Goal: Complete application form

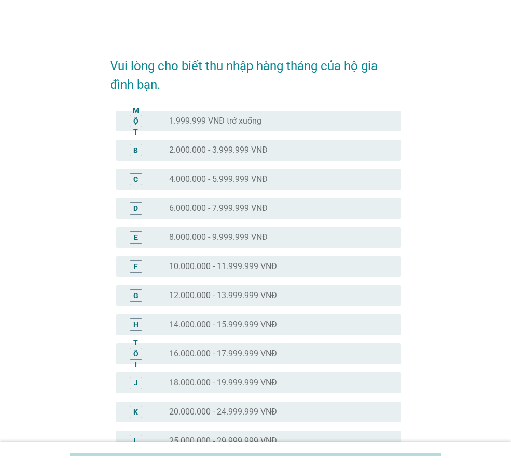
scroll to position [104, 0]
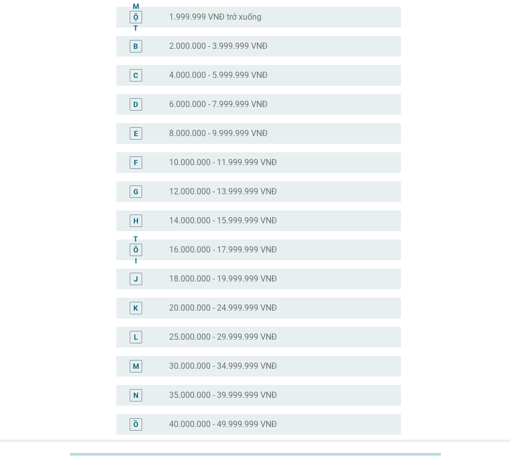
click at [209, 304] on font "20.000.000 - 24.999.999 VNĐ" at bounding box center [223, 308] width 108 height 10
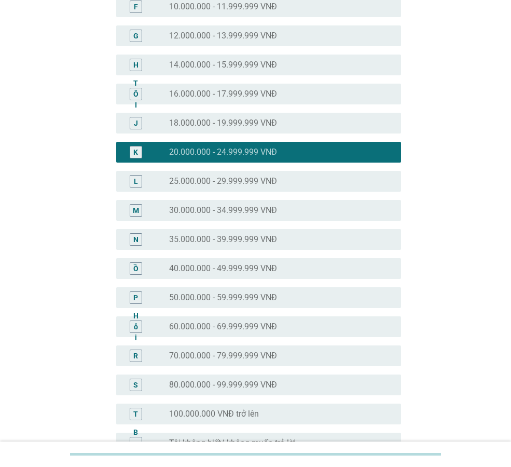
scroll to position [363, 0]
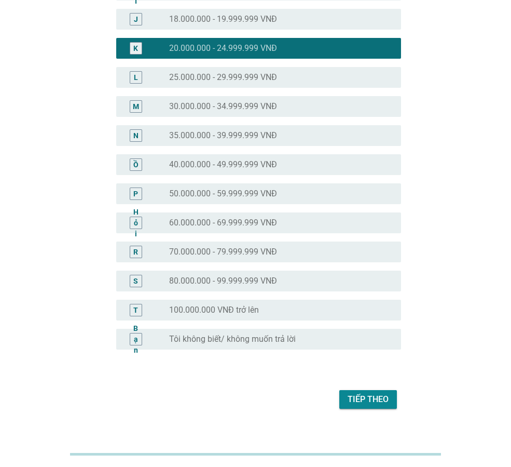
click at [364, 398] on font "Tiếp theo" at bounding box center [368, 399] width 41 height 10
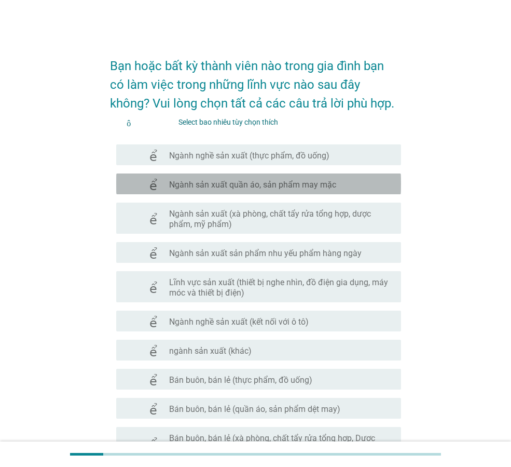
click at [211, 183] on font "Ngành sản xuất quần áo, sản phẩm may mặc" at bounding box center [252, 185] width 167 height 10
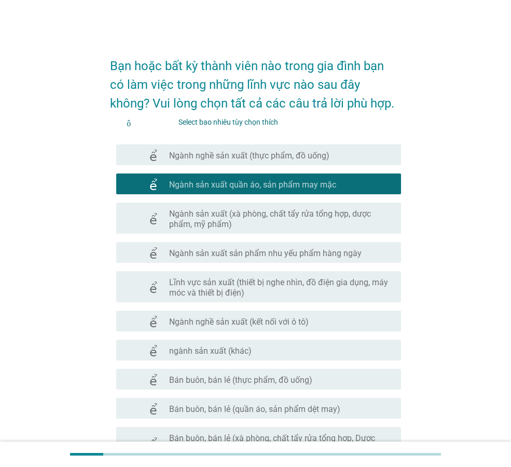
scroll to position [52, 0]
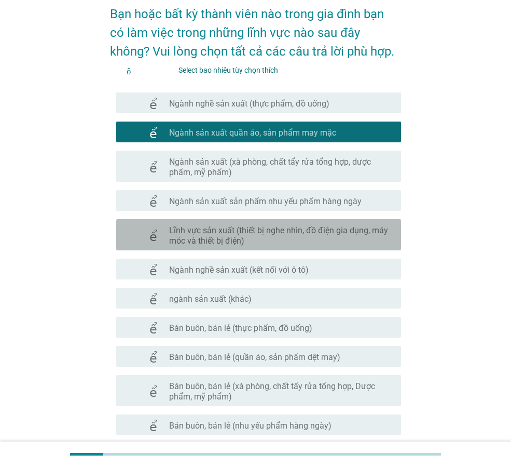
click at [249, 227] on font "Lĩnh vực sản xuất (thiết bị nghe nhìn, đồ điện gia dụng, máy móc và thiết bị đi…" at bounding box center [278, 235] width 219 height 20
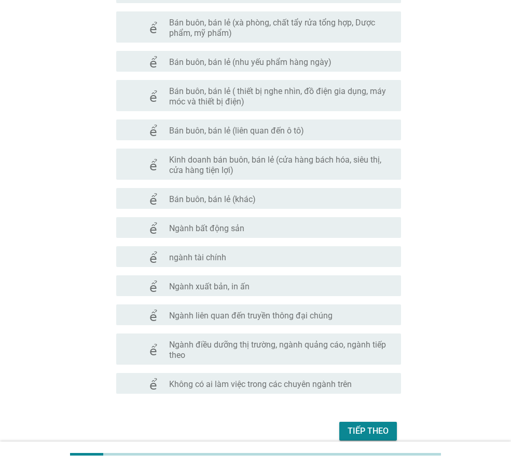
scroll to position [463, 0]
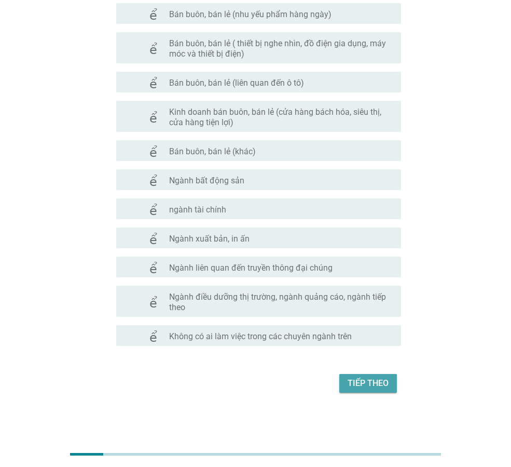
click at [377, 378] on font "Tiếp theo" at bounding box center [368, 383] width 41 height 10
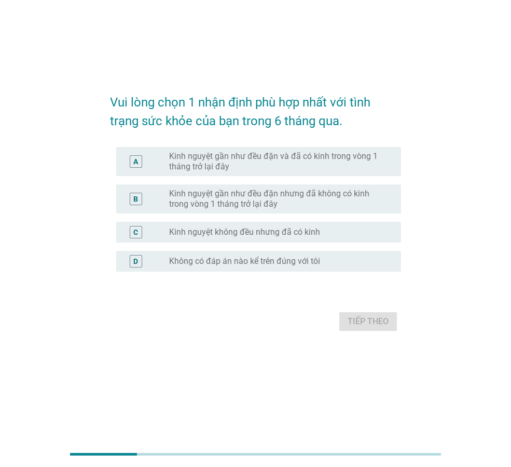
scroll to position [0, 0]
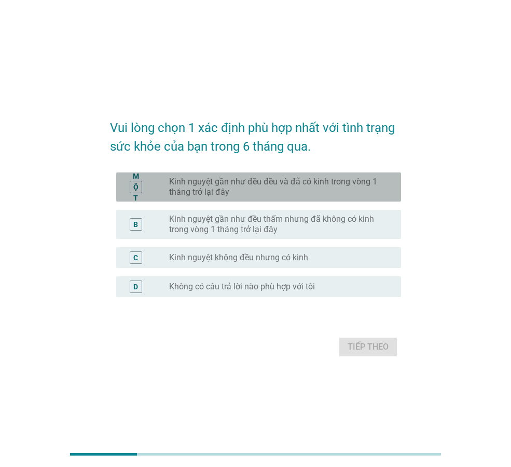
click at [206, 186] on font "Kinh nguyệt gần như đều đều và đã có kinh trong vòng 1 tháng trở lại đây" at bounding box center [273, 187] width 208 height 20
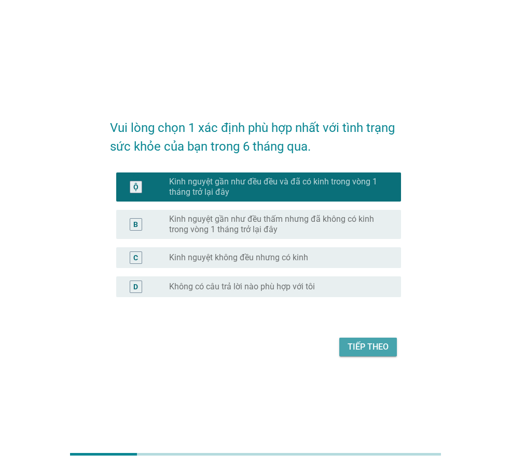
click at [373, 344] on font "Tiếp theo" at bounding box center [368, 347] width 41 height 10
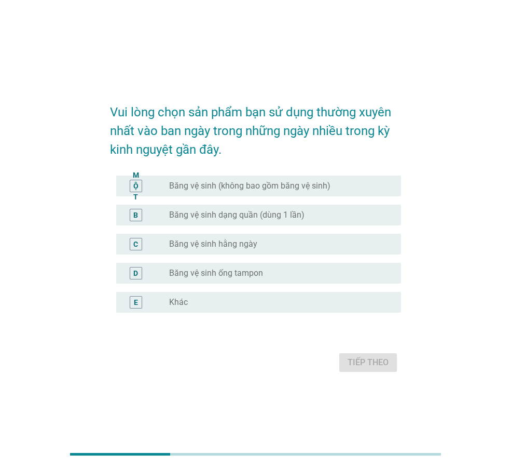
click at [223, 182] on font "Băng vệ sinh (không bao gồm băng vệ sinh)" at bounding box center [249, 186] width 161 height 10
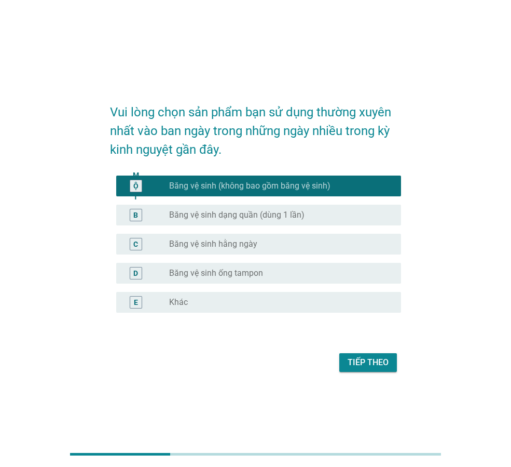
click at [376, 369] on button "Tiếp theo" at bounding box center [369, 362] width 58 height 19
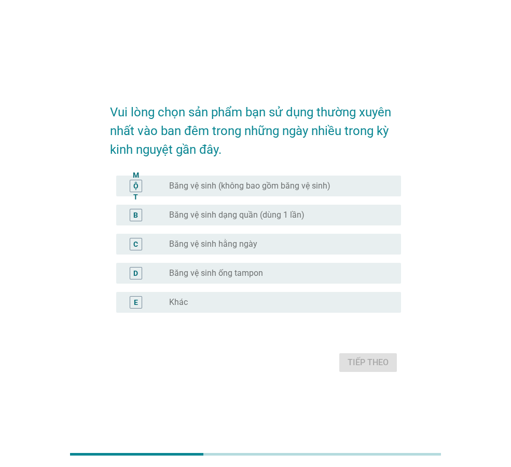
click at [230, 184] on font "Băng vệ sinh (không bao gồm băng vệ sinh)" at bounding box center [249, 186] width 161 height 10
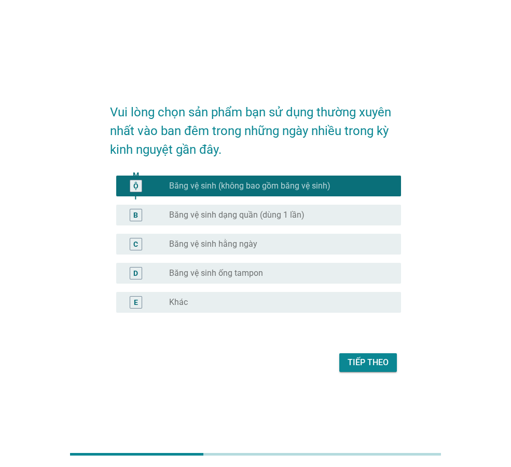
click at [375, 363] on font "Tiếp theo" at bounding box center [368, 362] width 41 height 10
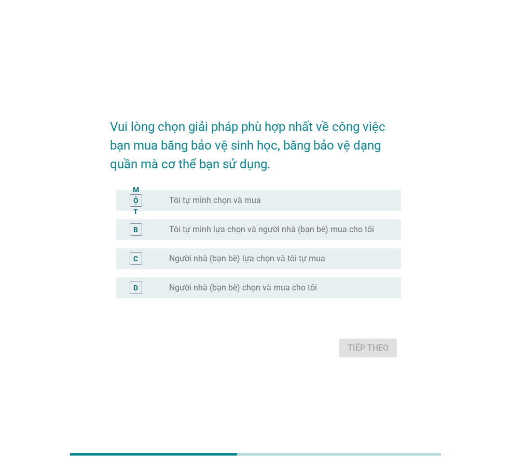
click at [223, 191] on div "MỘT nút radio chưa được chọn Tôi tự mình chọn và mua" at bounding box center [258, 200] width 285 height 21
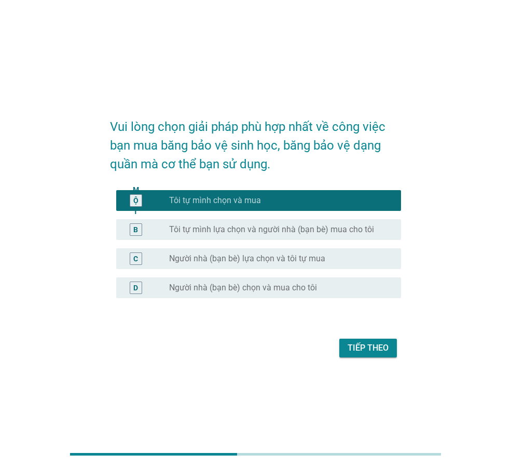
click at [361, 348] on font "Tiếp theo" at bounding box center [368, 348] width 41 height 10
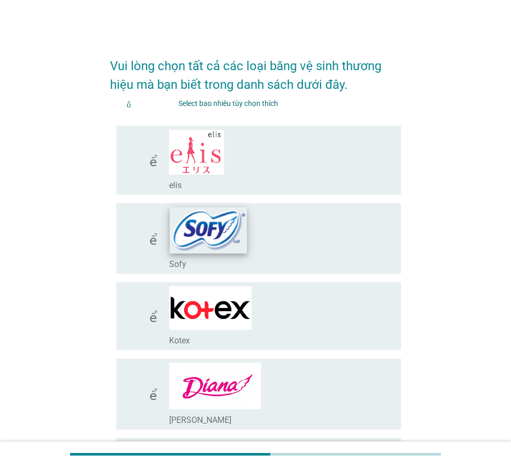
click at [218, 231] on img at bounding box center [208, 230] width 77 height 46
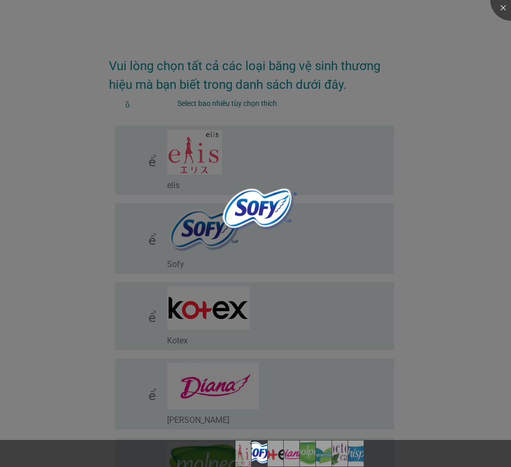
click at [218, 299] on div at bounding box center [255, 233] width 511 height 467
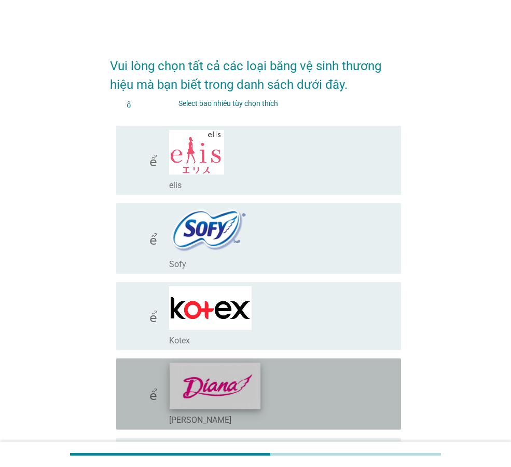
click at [214, 386] on img at bounding box center [215, 385] width 91 height 46
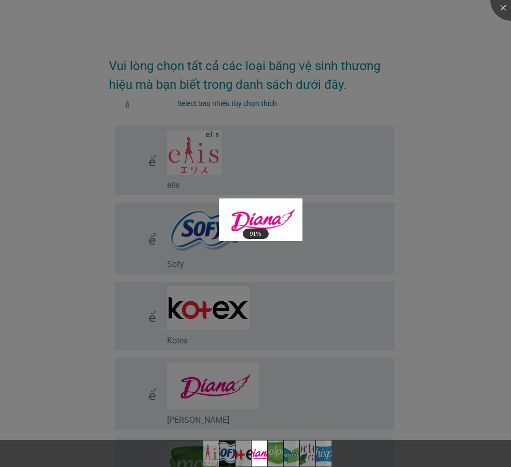
click at [222, 306] on div at bounding box center [255, 233] width 511 height 467
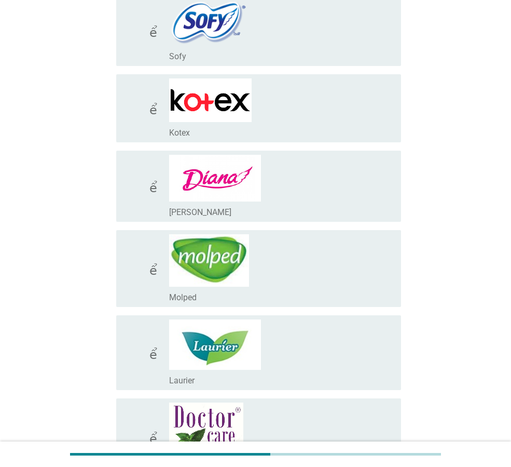
scroll to position [260, 0]
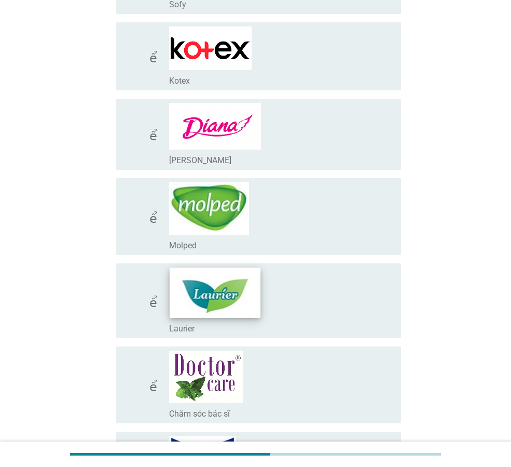
click at [220, 295] on img at bounding box center [215, 292] width 91 height 50
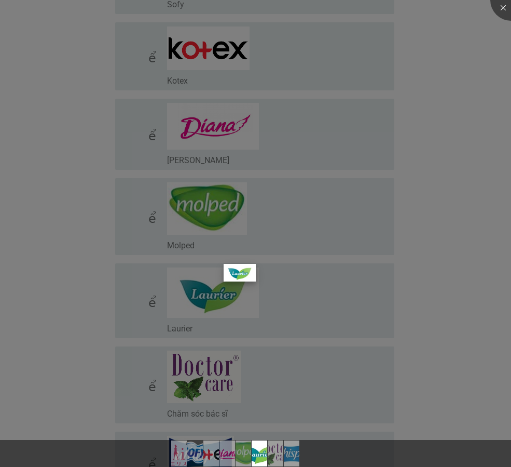
click at [232, 273] on img at bounding box center [240, 273] width 32 height 18
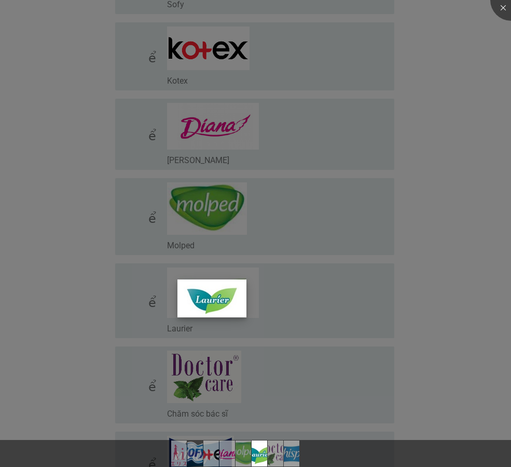
click at [211, 294] on img at bounding box center [212, 298] width 69 height 38
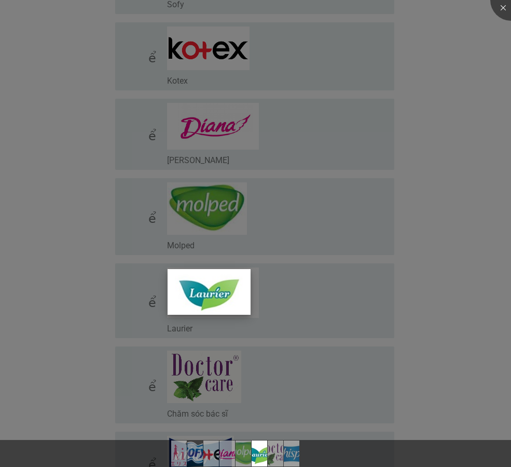
click at [223, 282] on img at bounding box center [210, 292] width 84 height 46
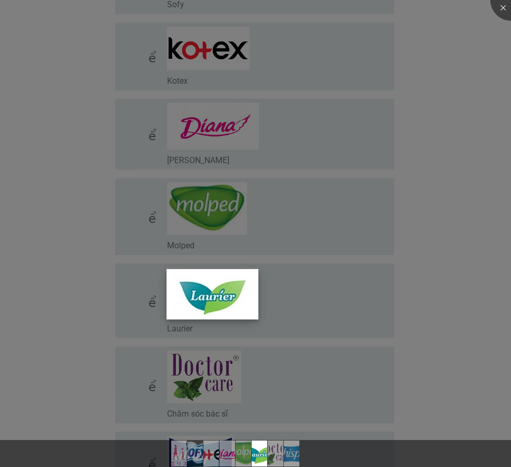
click at [235, 281] on img at bounding box center [213, 294] width 92 height 50
click at [313, 296] on div at bounding box center [255, 233] width 511 height 467
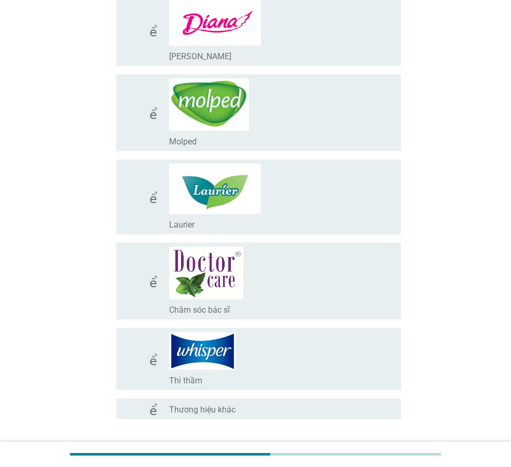
scroll to position [415, 0]
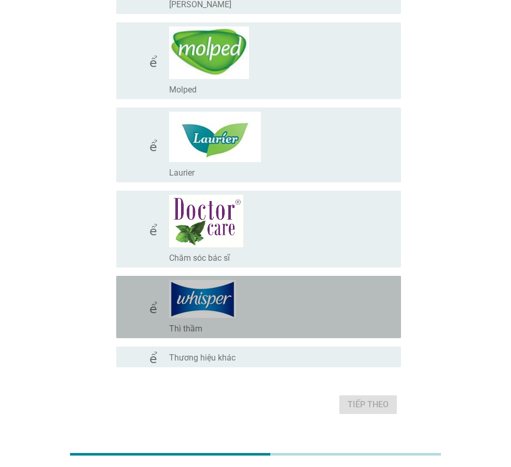
click at [252, 310] on div "check_box_outline_blank Thì thầm" at bounding box center [281, 307] width 224 height 54
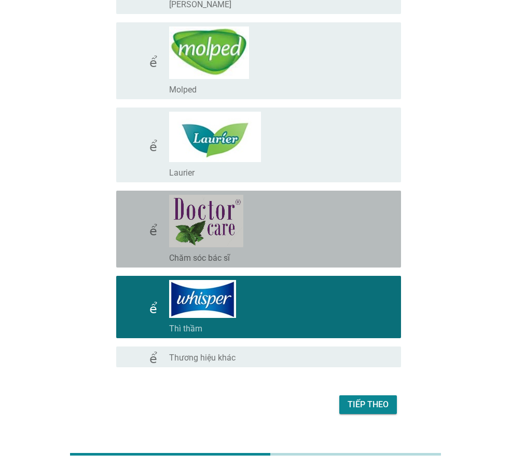
click at [278, 238] on div "check_box_outline_blank Chăm sóc bác sĩ" at bounding box center [281, 229] width 224 height 69
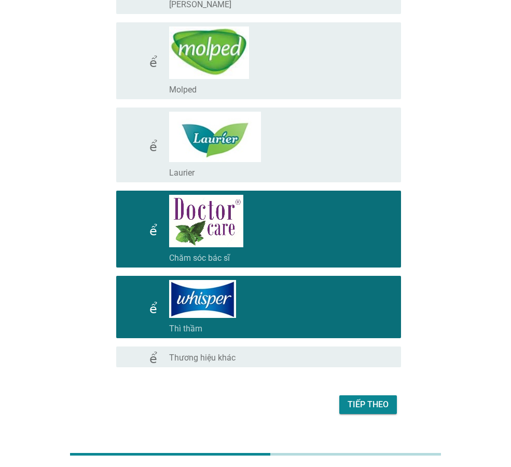
scroll to position [363, 0]
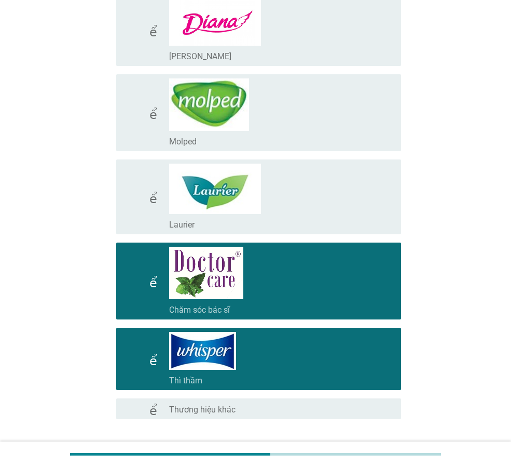
click at [301, 195] on div "check_box_outline_blank Laurier" at bounding box center [281, 197] width 224 height 66
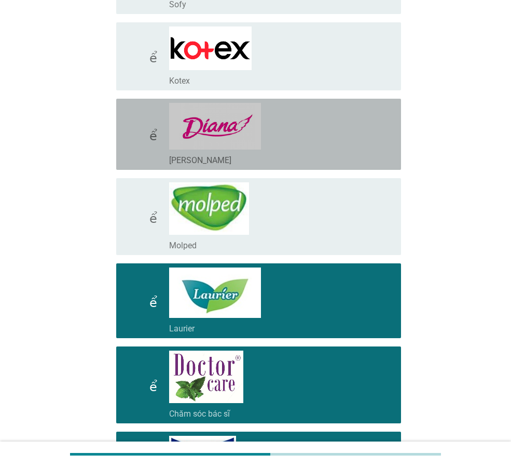
click at [302, 130] on div "check_box_outline_blank [PERSON_NAME]" at bounding box center [281, 134] width 224 height 63
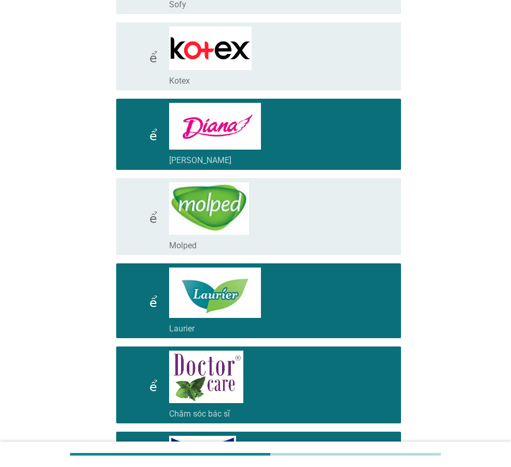
scroll to position [104, 0]
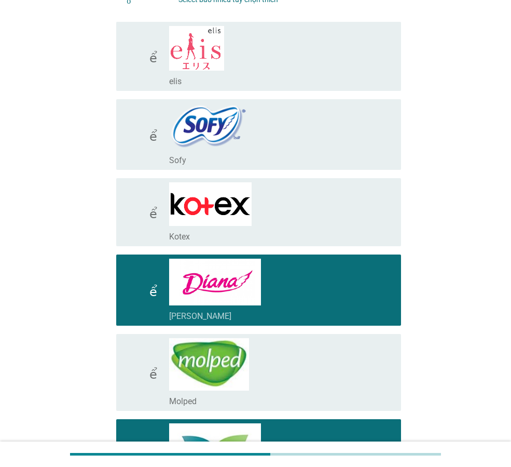
click at [297, 216] on div "check_box_outline_blank Kotex" at bounding box center [281, 212] width 224 height 60
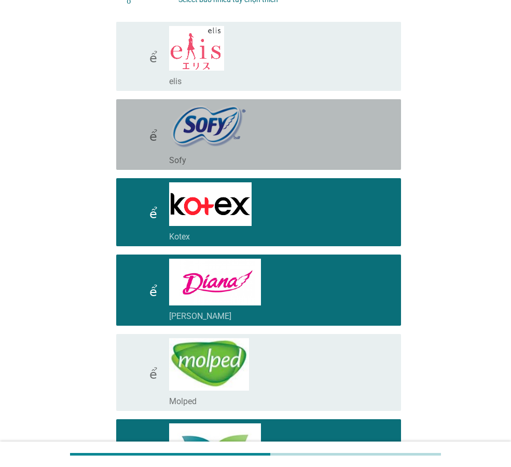
click at [299, 124] on div "check_box_outline_blank Sofy" at bounding box center [281, 134] width 224 height 62
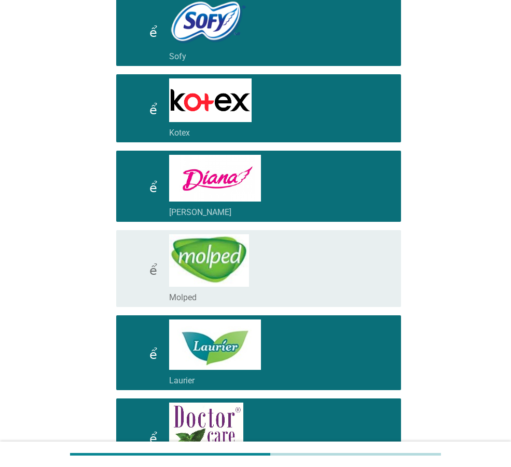
scroll to position [415, 0]
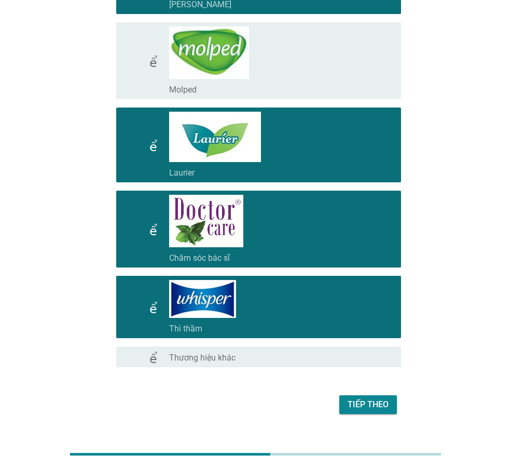
click at [354, 406] on font "Tiếp theo" at bounding box center [368, 404] width 41 height 10
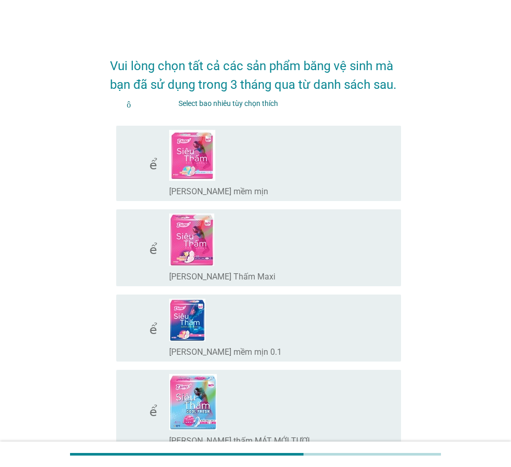
scroll to position [156, 0]
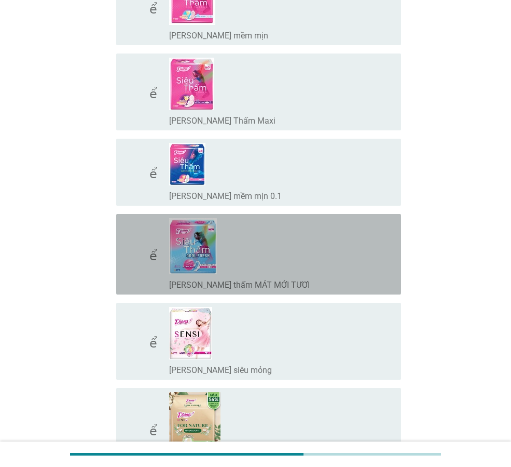
click at [266, 267] on div "check_box_outline_blank [PERSON_NAME] thấm MÁT MỚI TƯƠI" at bounding box center [281, 254] width 224 height 72
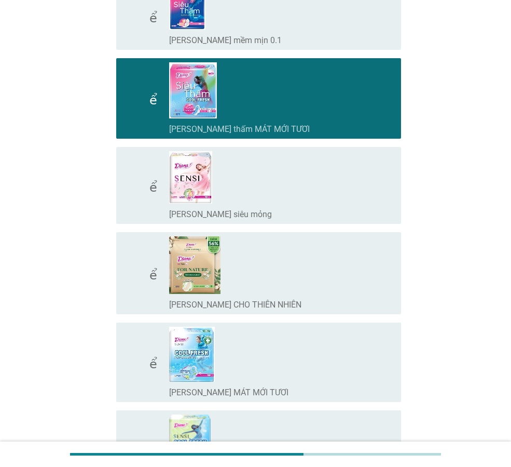
scroll to position [415, 0]
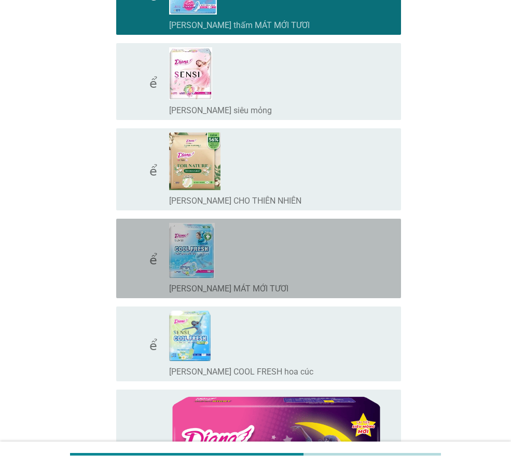
click at [266, 267] on div "check_box_outline_blank [PERSON_NAME] SENSI MÁT MỚI TƯƠI" at bounding box center [281, 258] width 224 height 71
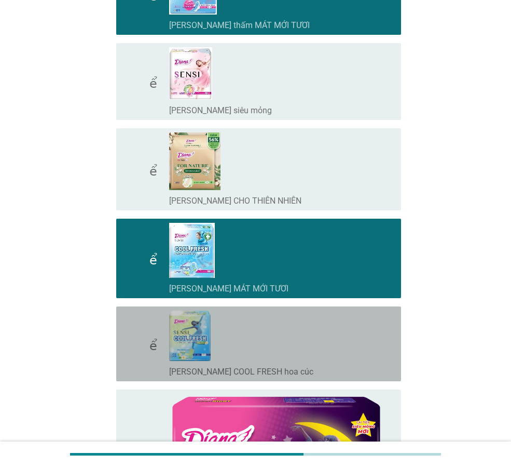
click at [237, 344] on div "check_box_outline_blank [PERSON_NAME] SENSI COOL FRESH hoa cúc" at bounding box center [281, 343] width 224 height 66
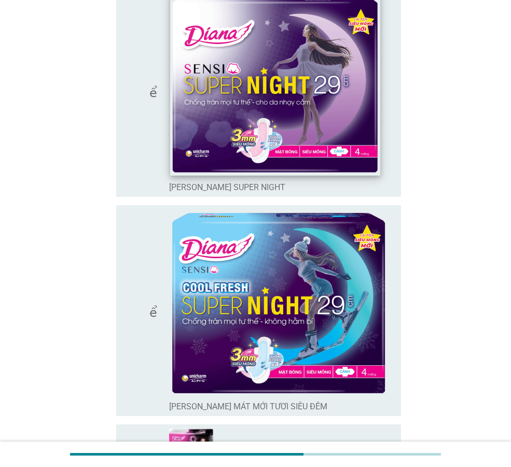
scroll to position [1142, 0]
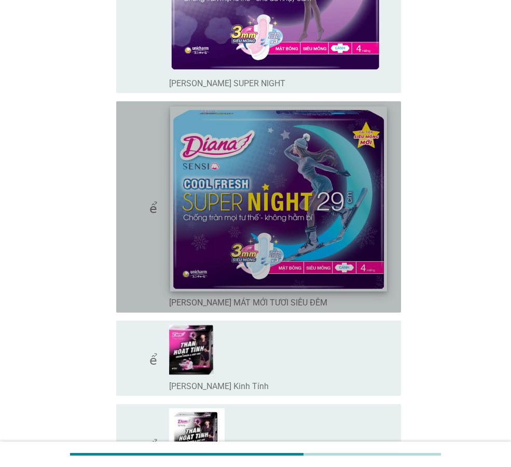
click at [332, 212] on img at bounding box center [278, 198] width 216 height 185
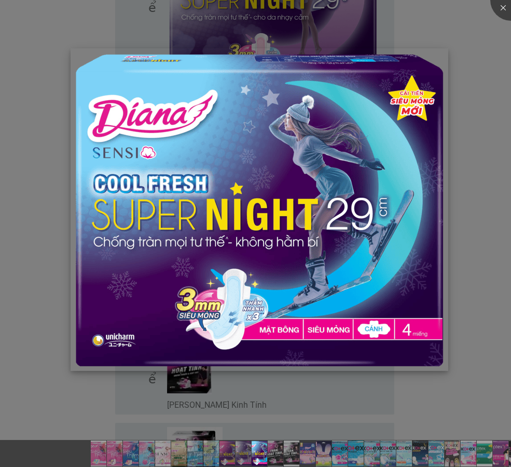
scroll to position [1298, 0]
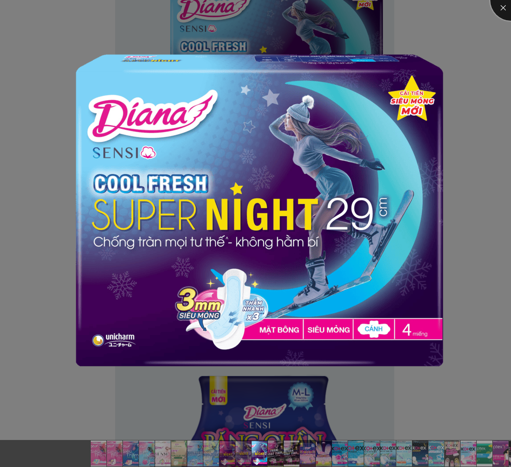
click at [502, 4] on div at bounding box center [512, 0] width 42 height 42
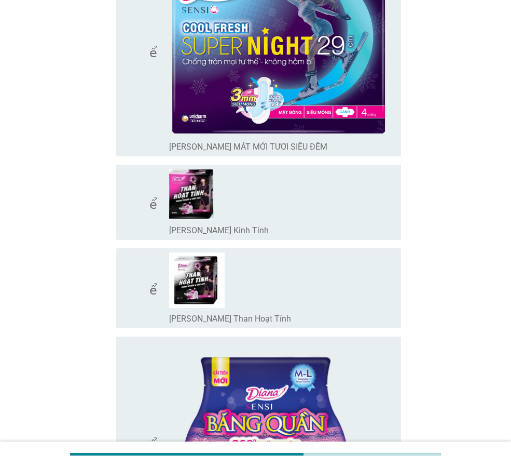
scroll to position [1194, 0]
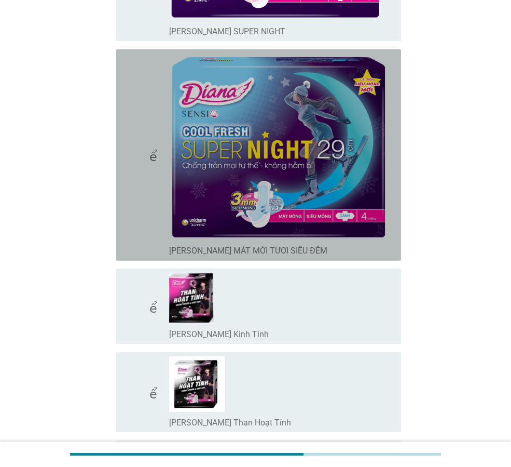
click at [394, 205] on div "kiểm tra check_box_outline_blank [PERSON_NAME] SENSI MÁT MỚI TƯƠI SIÊU ĐÊM" at bounding box center [258, 154] width 285 height 211
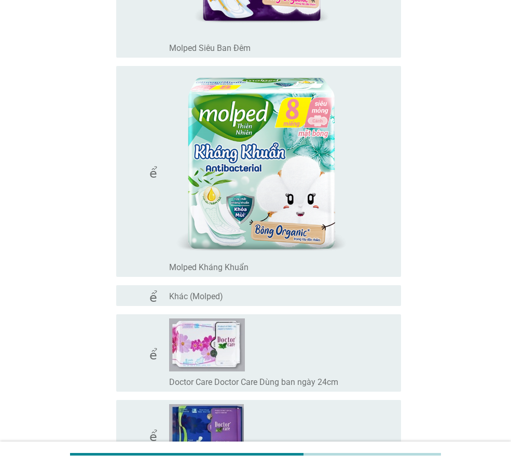
scroll to position [9109, 0]
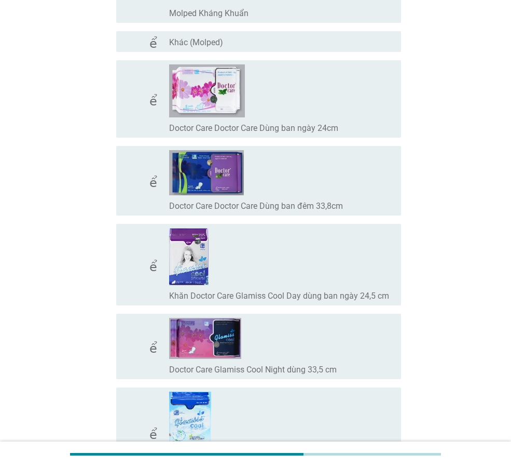
drag, startPoint x: 484, startPoint y: 435, endPoint x: 396, endPoint y: 459, distance: 92.1
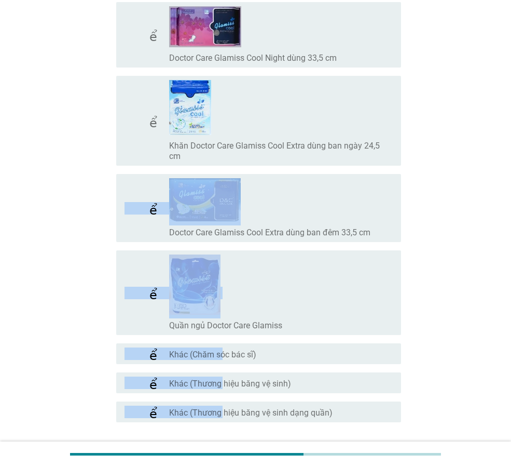
scroll to position [9498, 0]
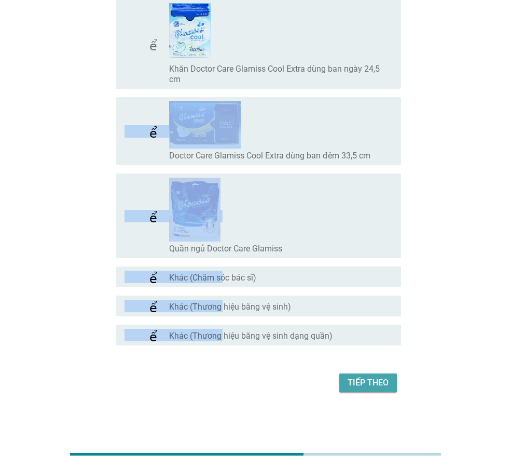
click at [355, 381] on font "Tiếp theo" at bounding box center [368, 382] width 41 height 10
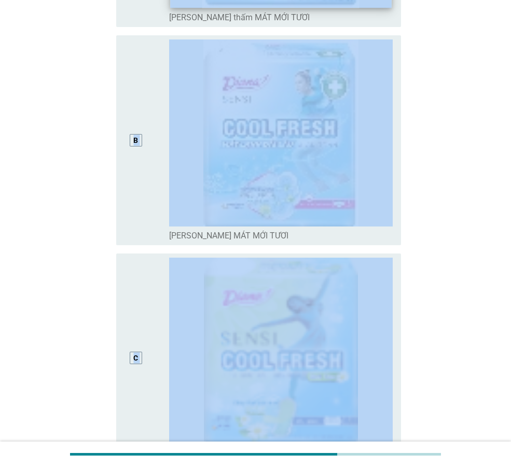
scroll to position [519, 0]
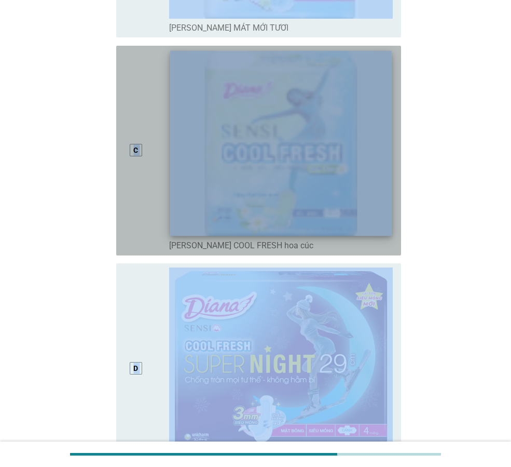
click at [390, 198] on img at bounding box center [280, 142] width 221 height 185
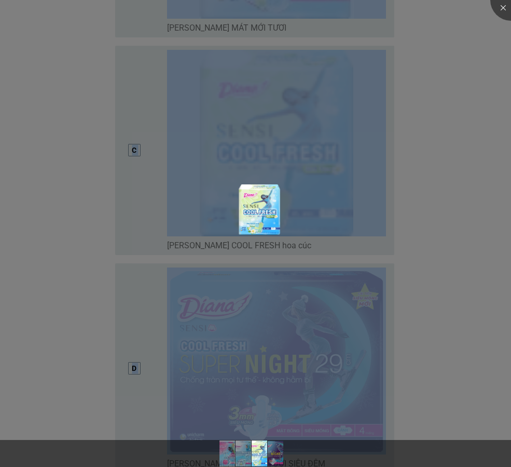
click at [393, 186] on div at bounding box center [255, 233] width 511 height 467
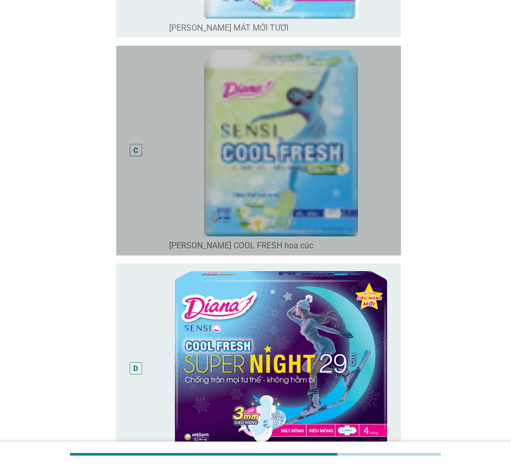
click at [155, 147] on div "C" at bounding box center [147, 150] width 45 height 201
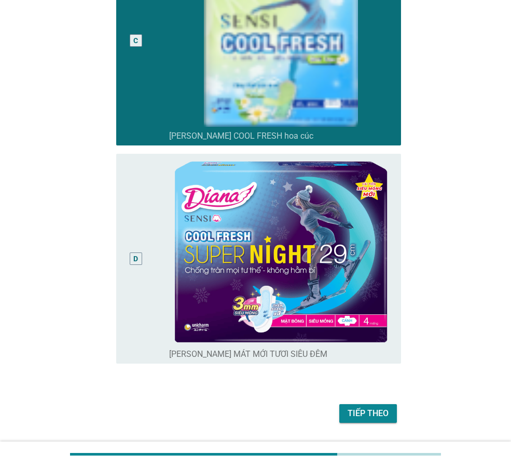
scroll to position [659, 0]
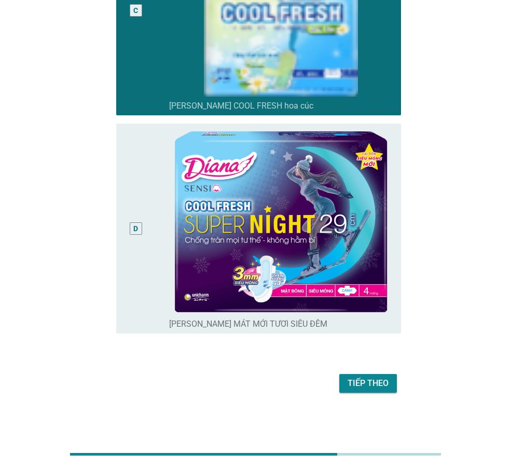
click at [361, 383] on font "Tiếp theo" at bounding box center [368, 383] width 41 height 10
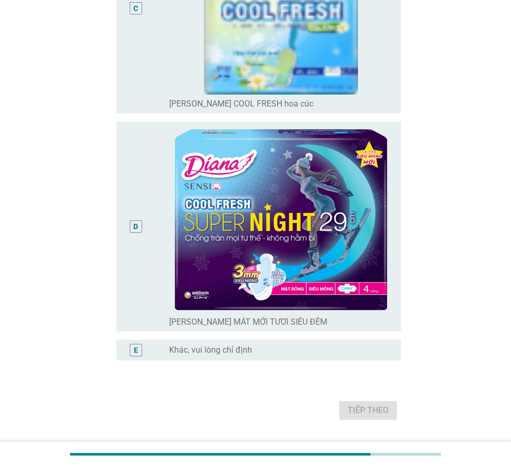
scroll to position [688, 0]
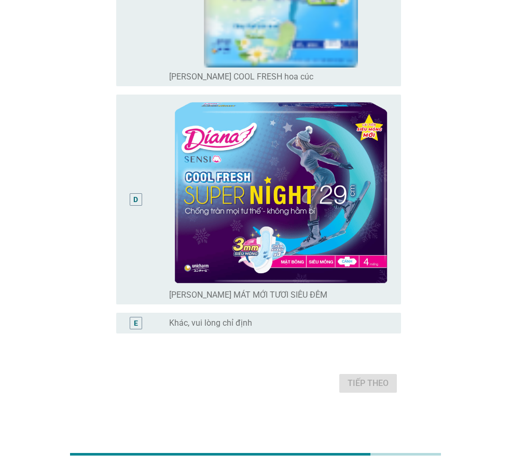
click at [137, 254] on div "D" at bounding box center [136, 199] width 22 height 201
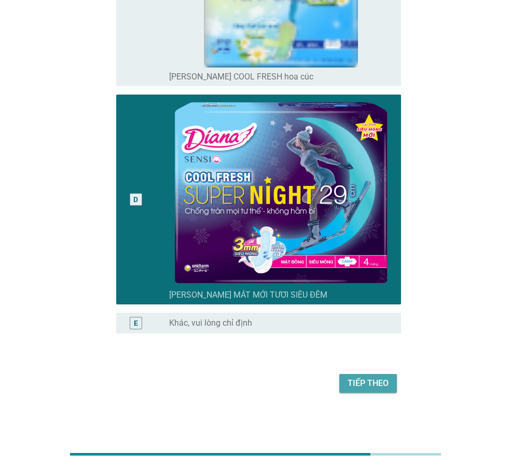
click at [354, 378] on font "Tiếp theo" at bounding box center [368, 383] width 41 height 10
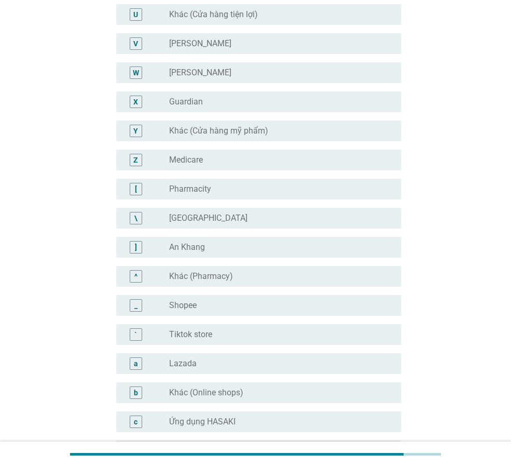
scroll to position [0, 0]
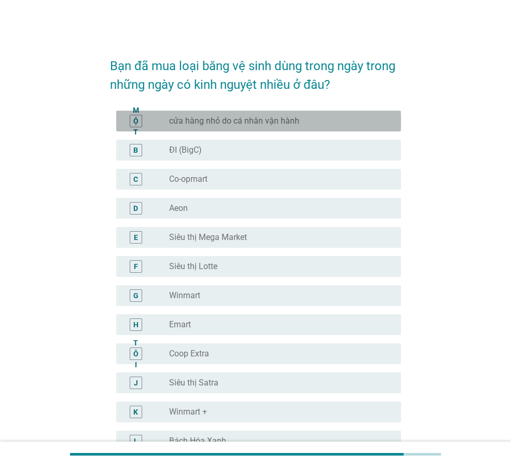
click at [259, 116] on font "cửa hàng nhỏ do cá nhân vận hành" at bounding box center [234, 121] width 130 height 10
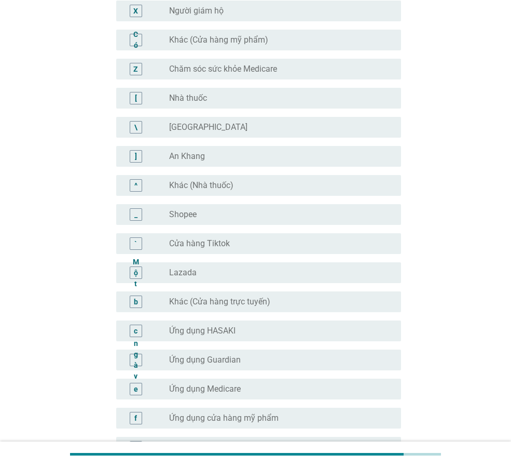
scroll to position [932, 0]
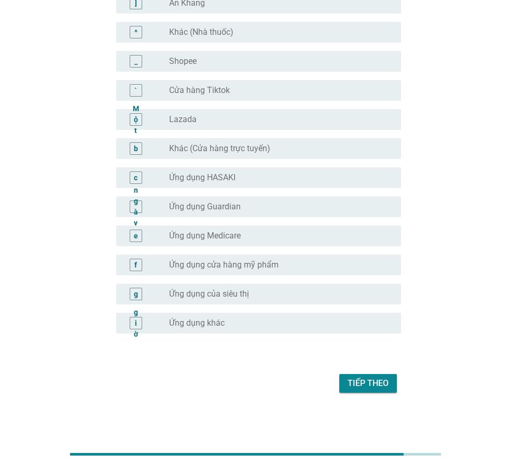
click at [367, 385] on font "Tiếp theo" at bounding box center [368, 383] width 41 height 10
